Goal: Task Accomplishment & Management: Use online tool/utility

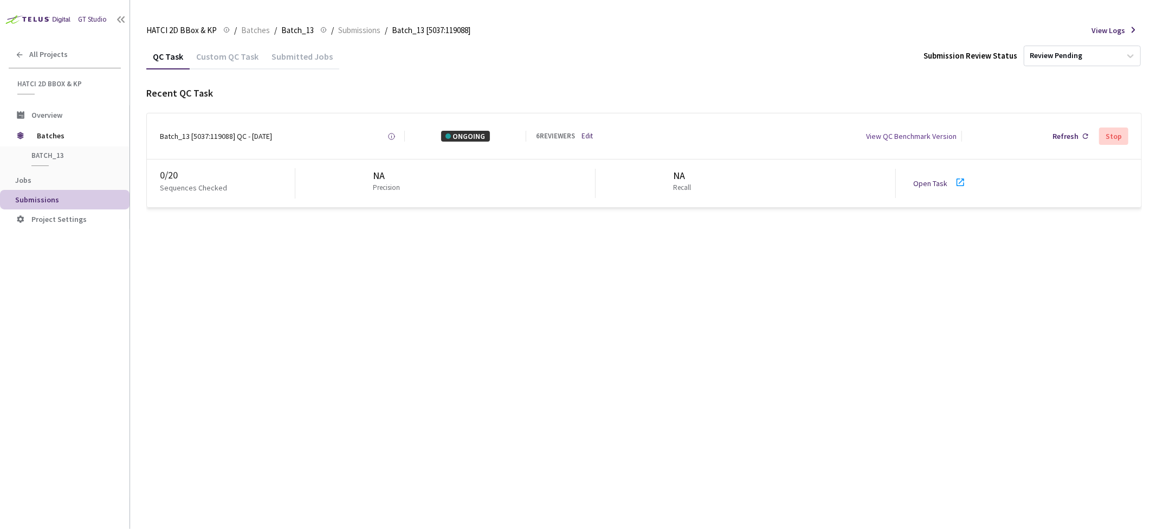
click at [475, 266] on div "QC Task Custom QC Task Submitted Jobs Submission Review Status Review Pending R…" at bounding box center [644, 285] width 996 height 485
click at [1076, 129] on div "Refresh" at bounding box center [1070, 136] width 44 height 20
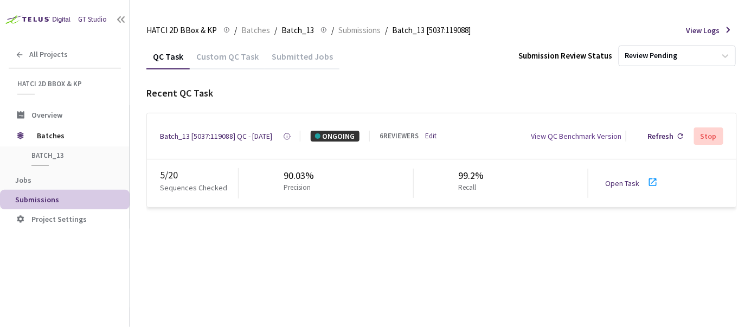
click at [443, 289] on div "QC Task Custom QC Task Submitted Jobs Submission Review Status Review Pending R…" at bounding box center [441, 185] width 590 height 284
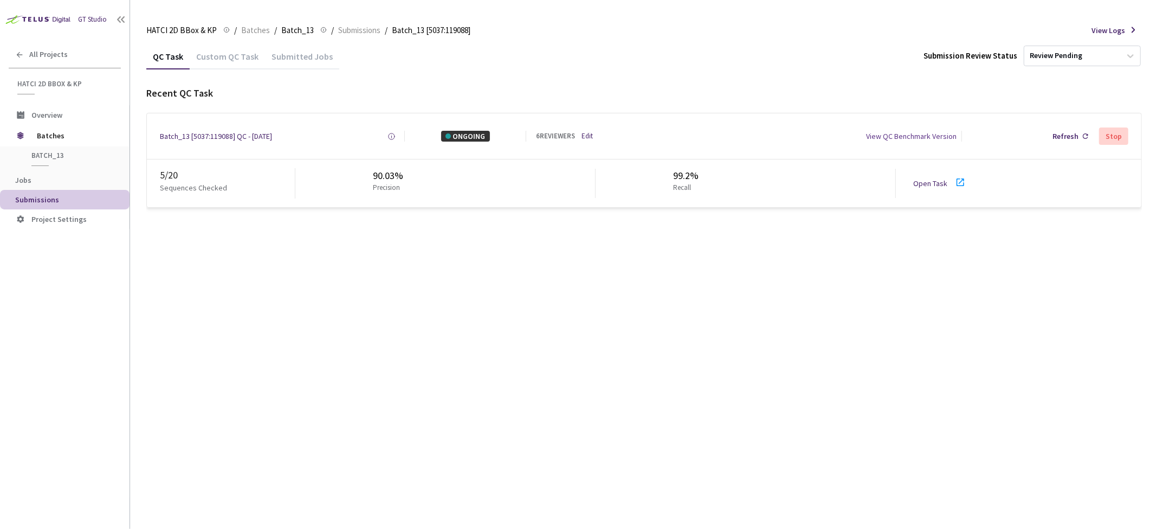
click at [432, 264] on div "QC Task Custom QC Task Submitted Jobs Submission Review Status Review Pending R…" at bounding box center [644, 285] width 996 height 485
click at [241, 138] on div "Batch_13 [5037:119088] QC - [DATE]" at bounding box center [216, 136] width 112 height 11
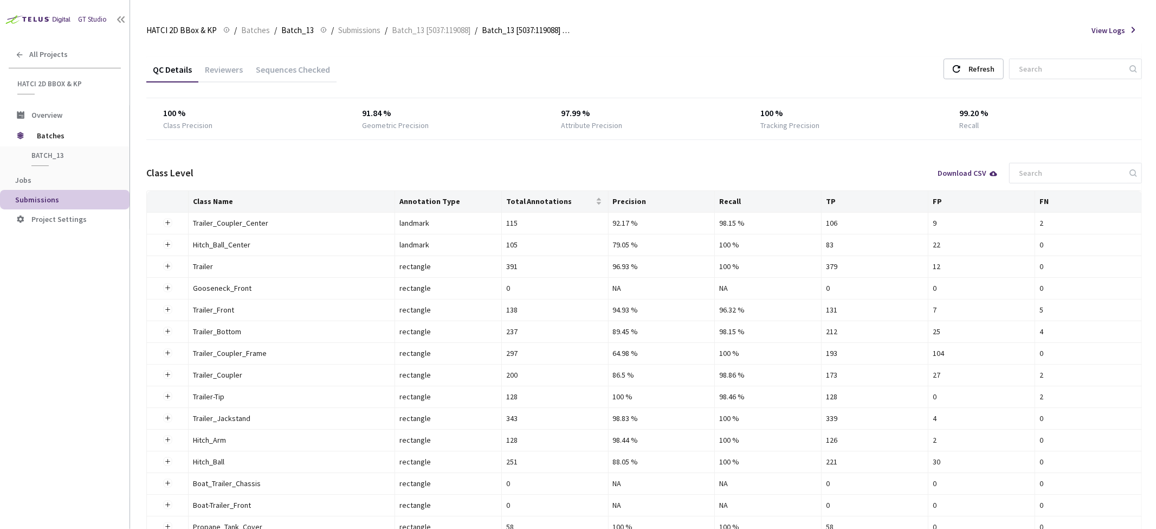
click at [295, 70] on div "Sequences Checked" at bounding box center [292, 73] width 87 height 18
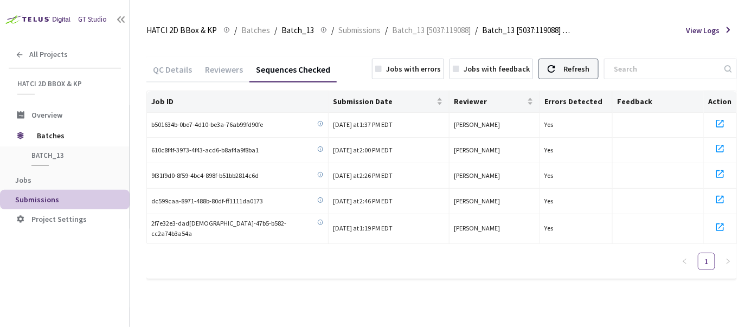
click at [587, 71] on div "Refresh" at bounding box center [576, 69] width 26 height 20
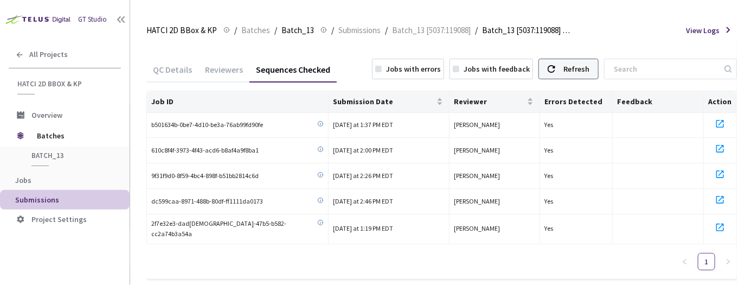
click at [582, 67] on div "Refresh" at bounding box center [576, 69] width 26 height 20
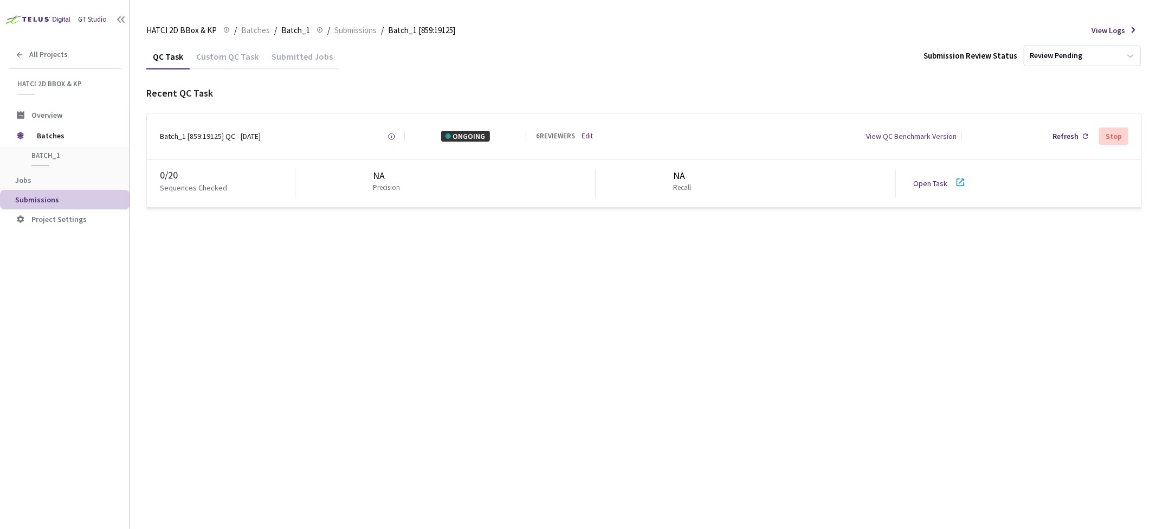
click at [940, 190] on div "Open Task" at bounding box center [943, 184] width 60 height 16
click at [231, 51] on div "Custom QC Task" at bounding box center [227, 60] width 75 height 18
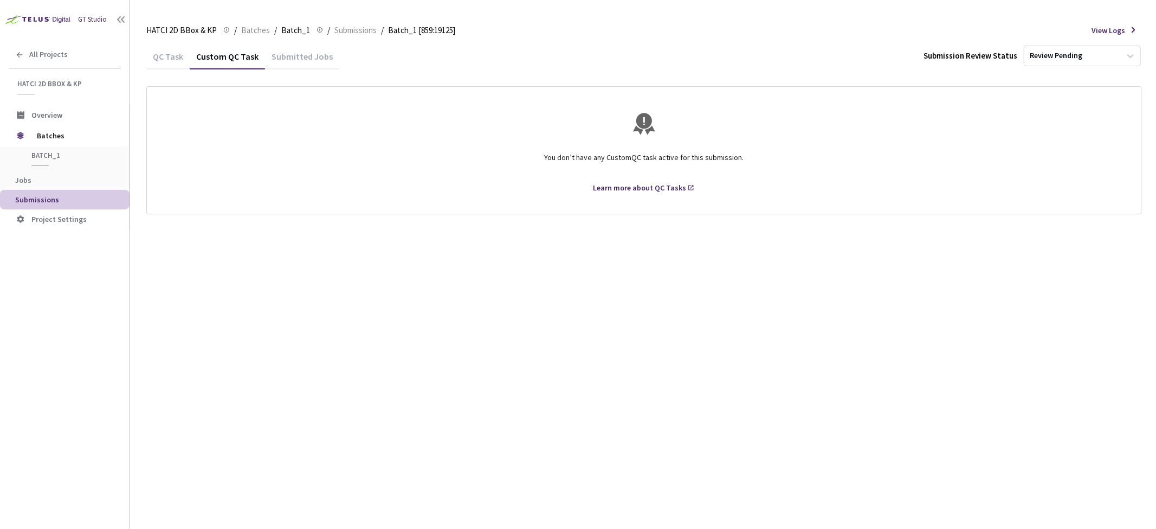
click at [160, 56] on div "QC Task" at bounding box center [167, 60] width 43 height 18
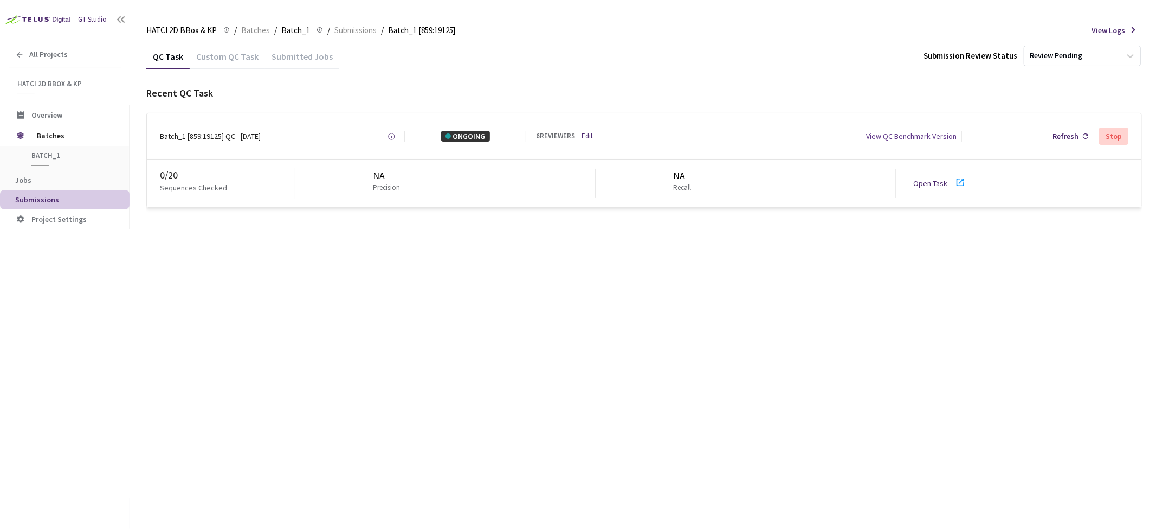
click at [923, 179] on link "Open Task" at bounding box center [930, 183] width 34 height 10
